Goal: Transaction & Acquisition: Purchase product/service

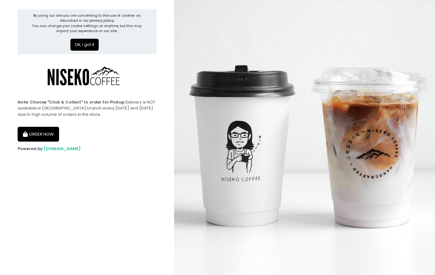
click at [73, 41] on button "Ok, I got it" at bounding box center [84, 45] width 28 height 12
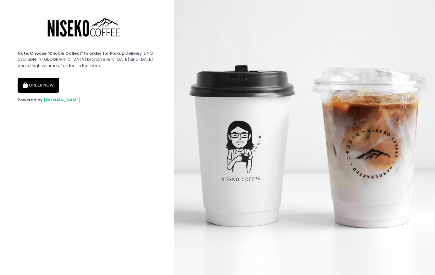
click at [48, 85] on button "ORDER NOW" at bounding box center [39, 85] width 42 height 15
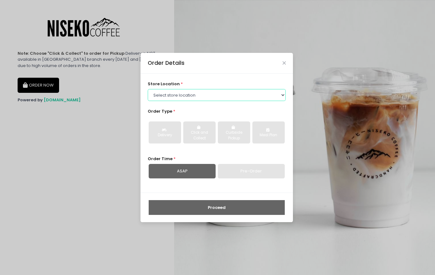
click at [173, 93] on select "Select store location [GEOGRAPHIC_DATA] [GEOGRAPHIC_DATA] Niseko Coffee [GEOGRA…" at bounding box center [217, 95] width 138 height 12
select select "645a039fd957f8b56cab6e88"
click at [148, 89] on select "Select store location [GEOGRAPHIC_DATA] [GEOGRAPHIC_DATA] Niseko Coffee [GEOGRA…" at bounding box center [217, 95] width 138 height 12
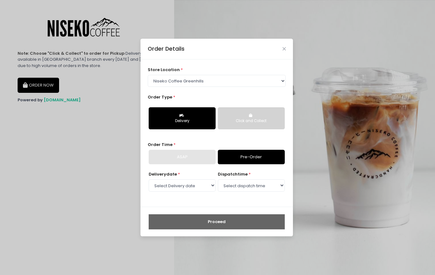
click at [173, 118] on button "Delivery" at bounding box center [182, 118] width 67 height 22
click at [189, 156] on div "ASAP" at bounding box center [182, 157] width 67 height 14
click at [198, 186] on select "Select Delivery date [DATE] [DATE] [DATE] [DATE] [DATE] [DATE] [DATE] [DATE] [D…" at bounding box center [182, 185] width 67 height 12
drag, startPoint x: 198, startPoint y: 186, endPoint x: 206, endPoint y: 186, distance: 8.2
click at [198, 186] on select "Select Delivery date [DATE] [DATE] [DATE] [DATE] [DATE] [DATE] [DATE] [DATE] [D…" at bounding box center [182, 185] width 67 height 12
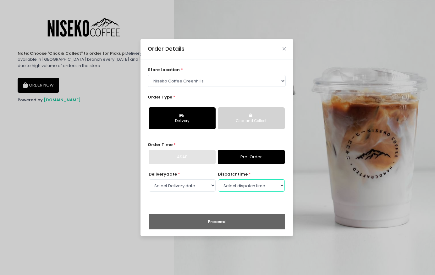
click at [242, 186] on select "Select dispatch time" at bounding box center [251, 185] width 67 height 12
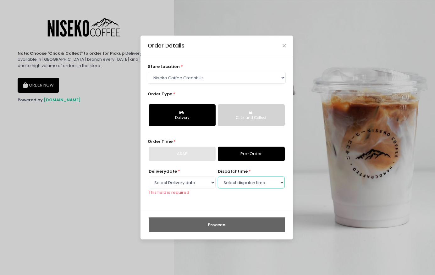
click at [242, 186] on select "Select dispatch time" at bounding box center [251, 182] width 67 height 12
click at [209, 183] on select "Select Delivery date [DATE] [DATE] [DATE] [DATE] [DATE] [DATE] [DATE] [DATE] [D…" at bounding box center [182, 182] width 67 height 12
click at [47, 143] on div "Order Details store location * Select store location [GEOGRAPHIC_DATA] Niseko C…" at bounding box center [217, 137] width 435 height 275
